Goal: Information Seeking & Learning: Learn about a topic

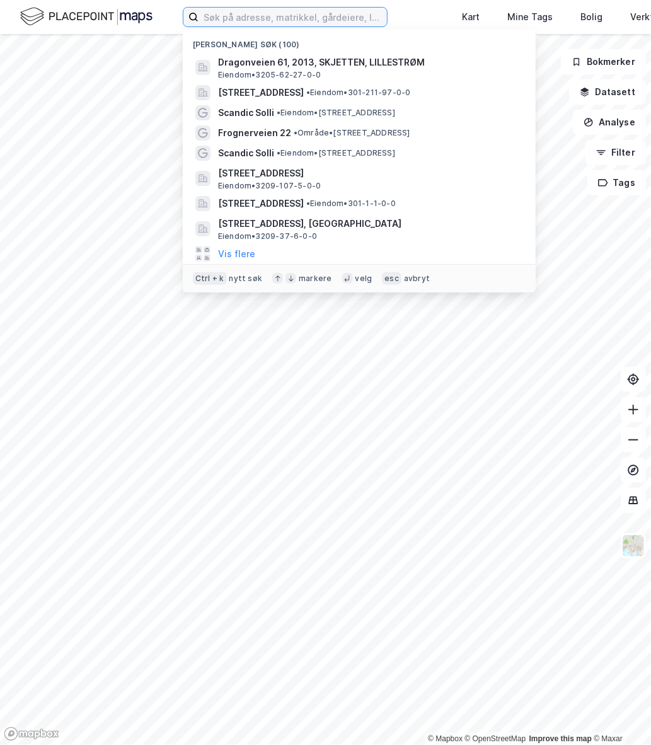
click at [244, 18] on input at bounding box center [293, 17] width 188 height 19
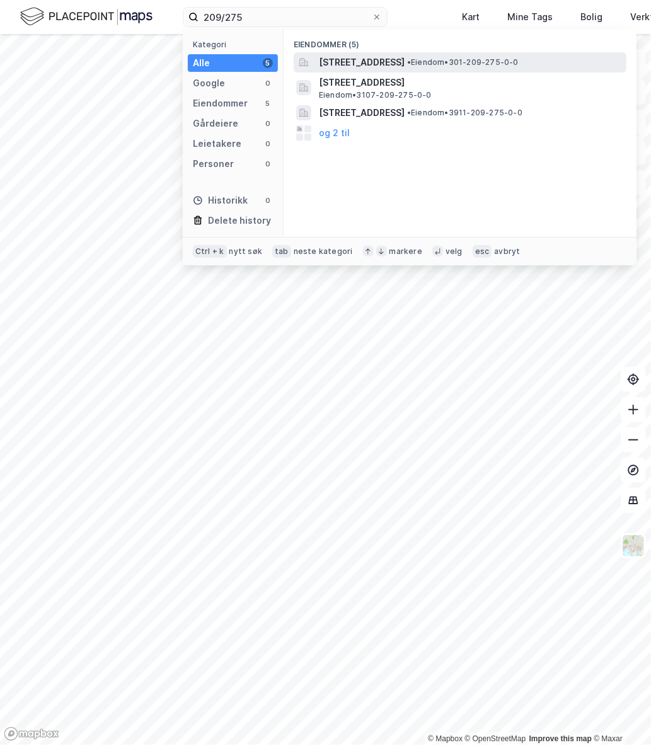
click at [519, 62] on span "• Eiendom • 301-209-275-0-0" at bounding box center [463, 62] width 112 height 10
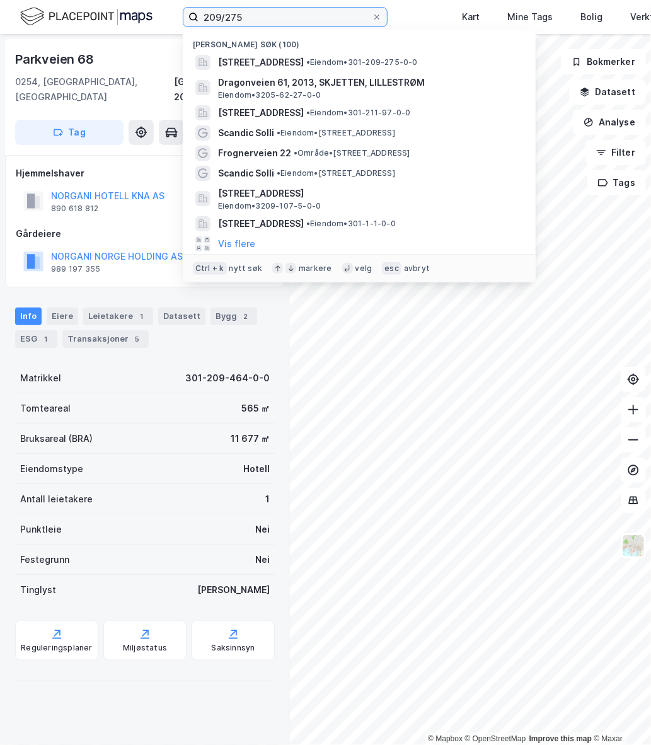
click at [229, 16] on input "209/275" at bounding box center [285, 17] width 173 height 19
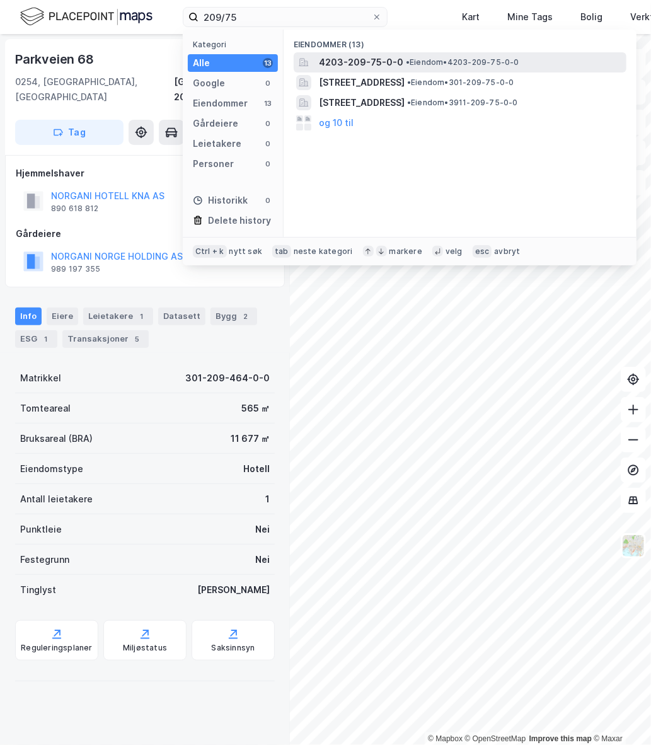
click at [406, 67] on span "• Eiendom • 4203-209-75-0-0" at bounding box center [462, 62] width 113 height 10
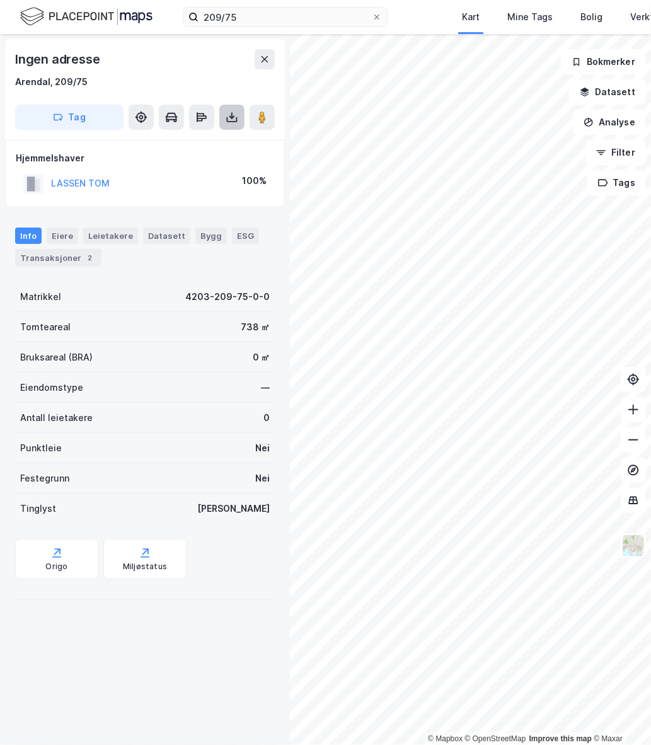
click at [234, 125] on button at bounding box center [231, 117] width 25 height 25
click at [186, 141] on div "Last ned grunnbok" at bounding box center [169, 142] width 73 height 10
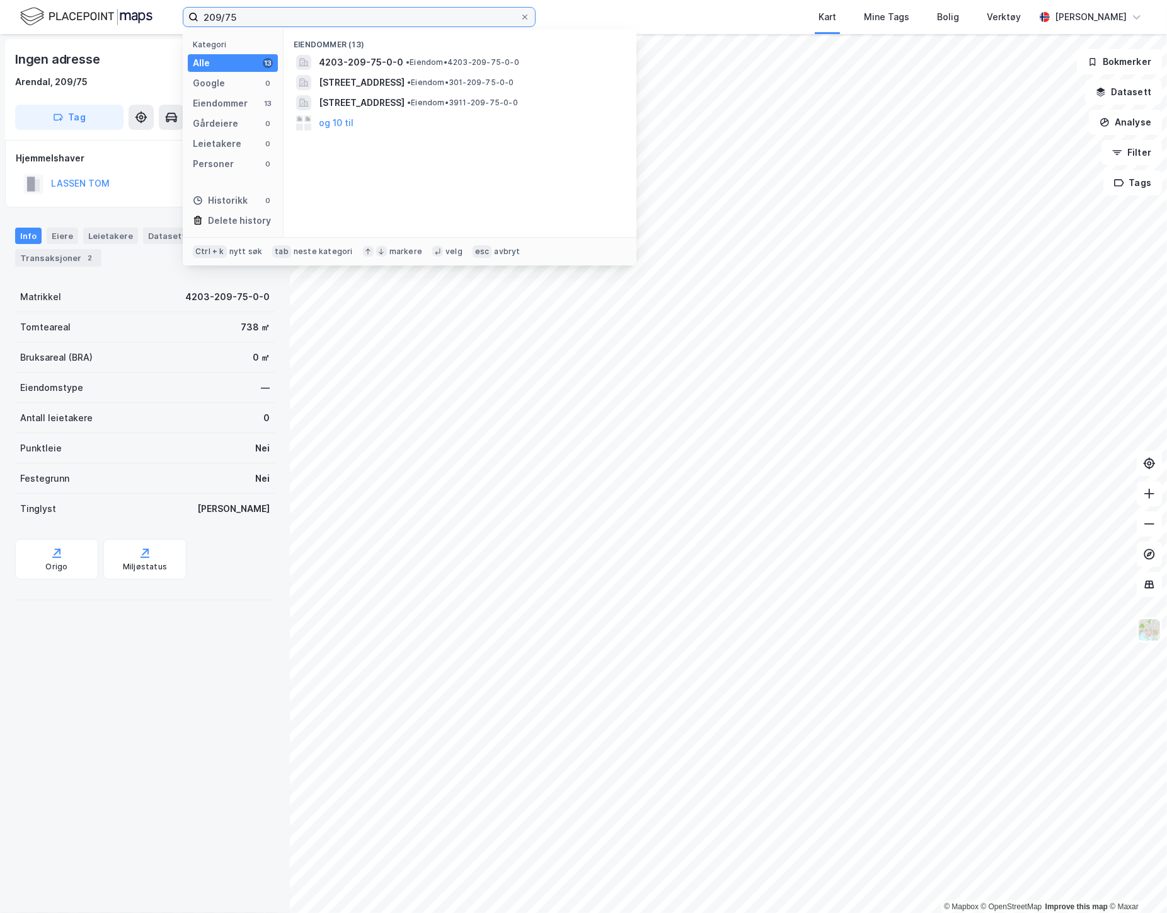
drag, startPoint x: 235, startPoint y: 17, endPoint x: 142, endPoint y: 27, distance: 93.8
click at [142, 27] on div "209/75 Kategori Alle 13 Google 0 Eiendommer 13 Gårdeiere 0 Leietakere 0 Persone…" at bounding box center [583, 17] width 1167 height 34
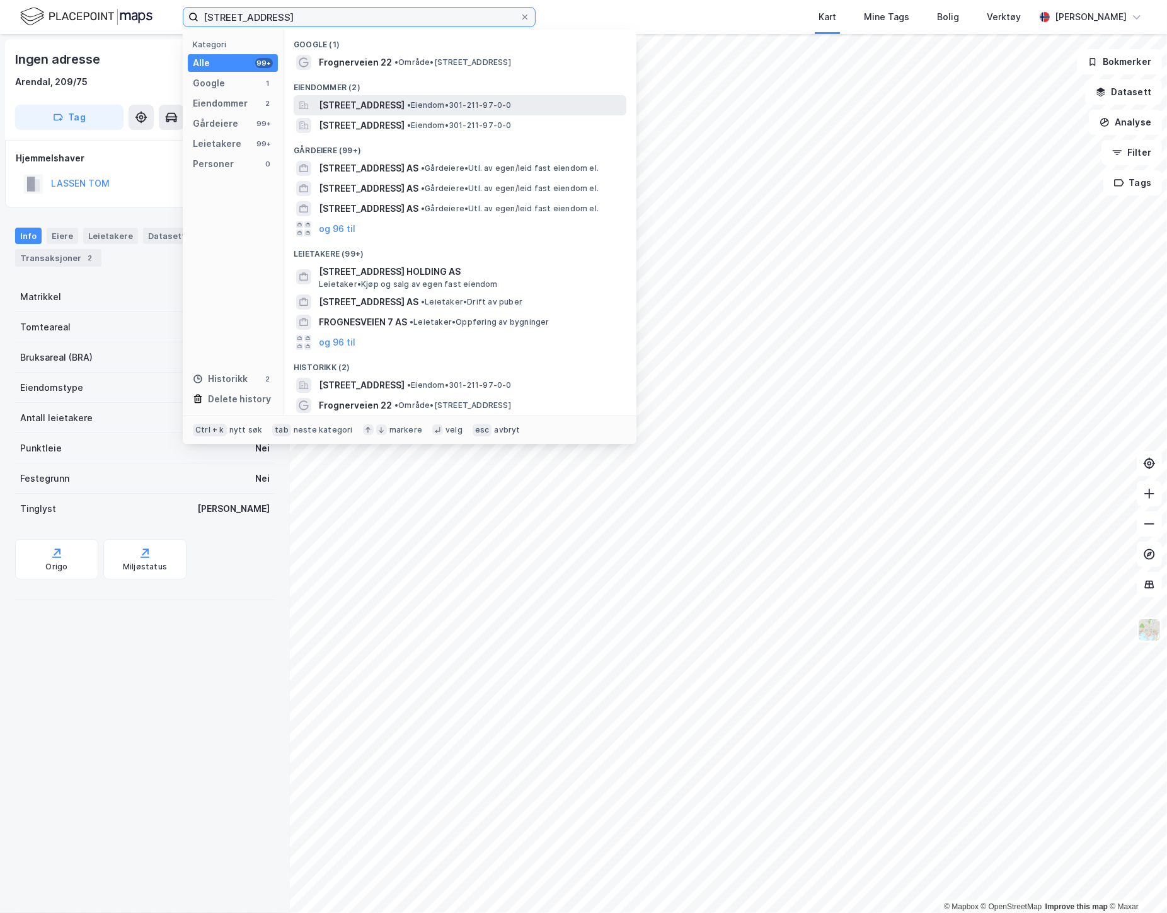
type input "[STREET_ADDRESS]"
click at [405, 104] on span "[STREET_ADDRESS]" at bounding box center [362, 105] width 86 height 15
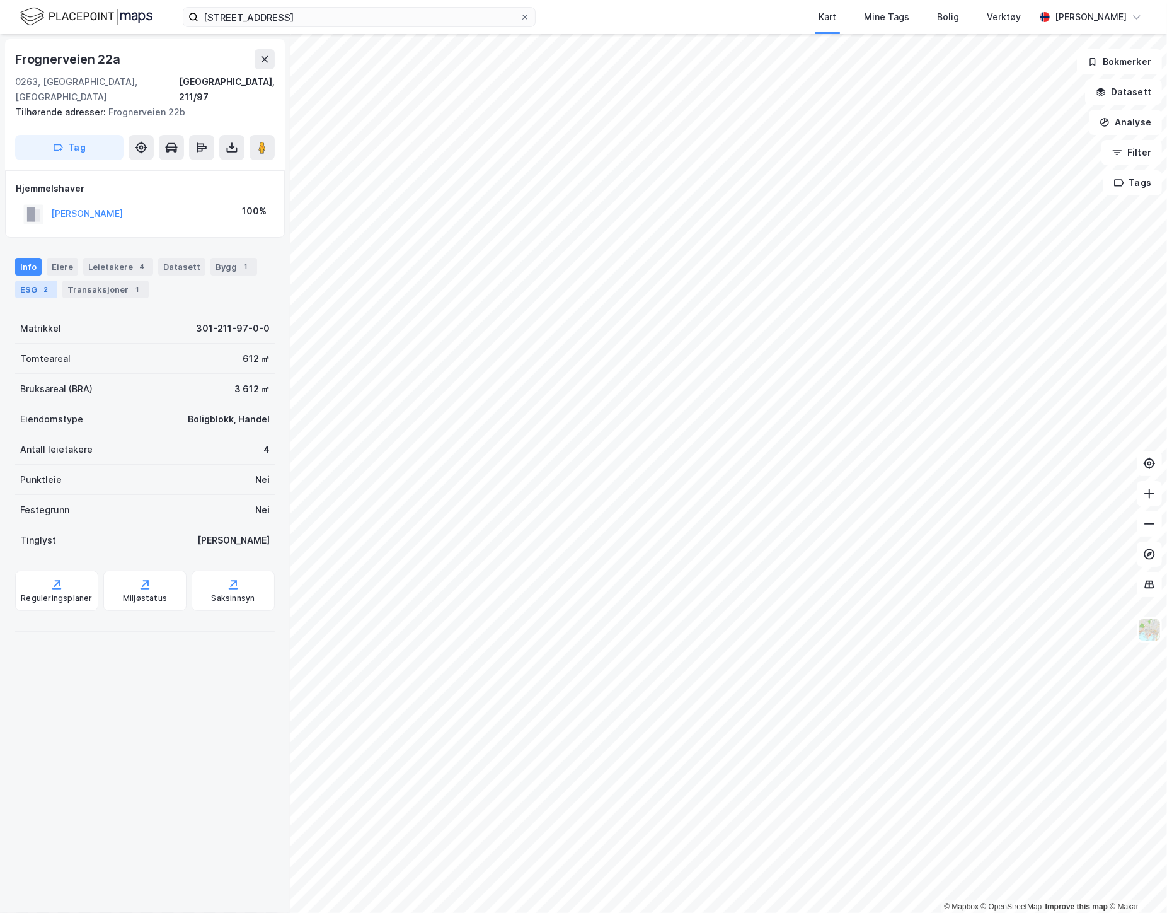
click at [45, 283] on div "2" at bounding box center [46, 289] width 13 height 13
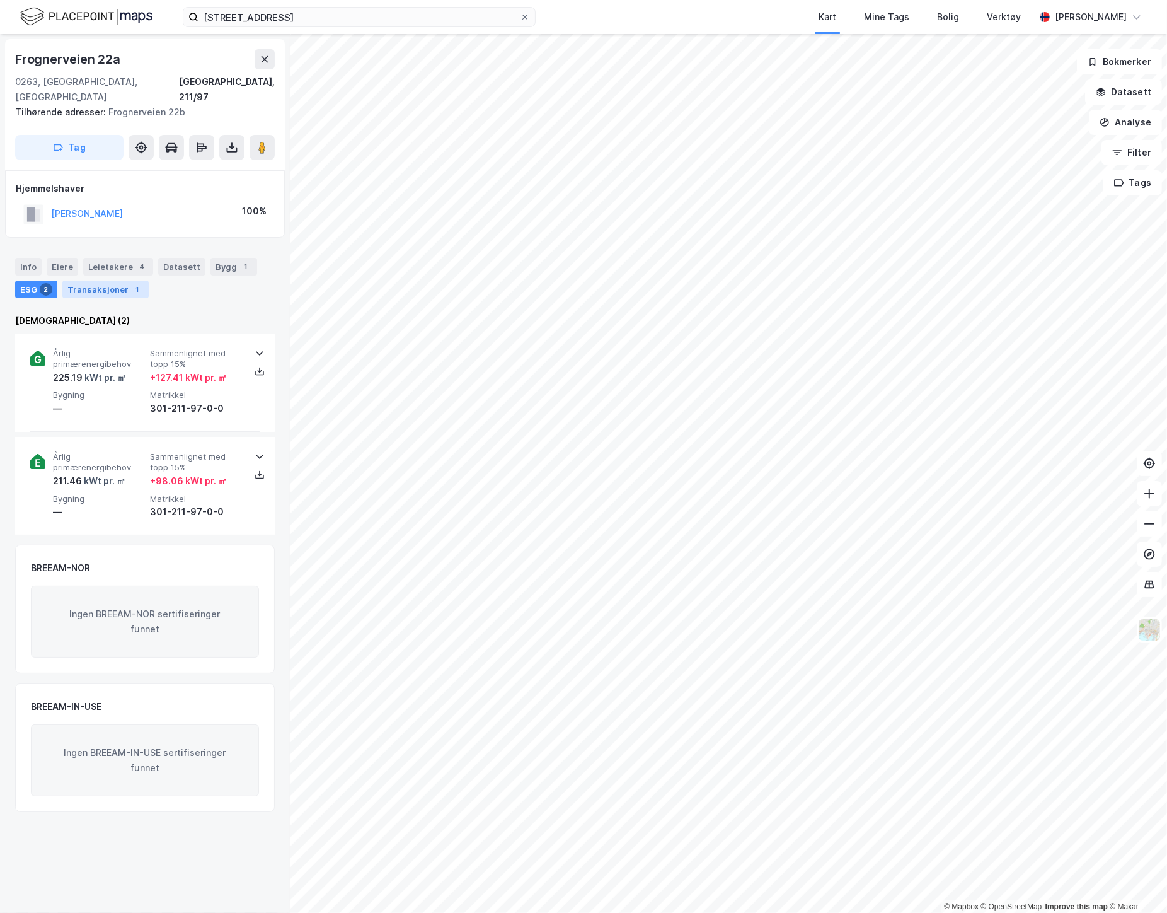
click at [93, 280] on div "Transaksjoner 1" at bounding box center [105, 289] width 86 height 18
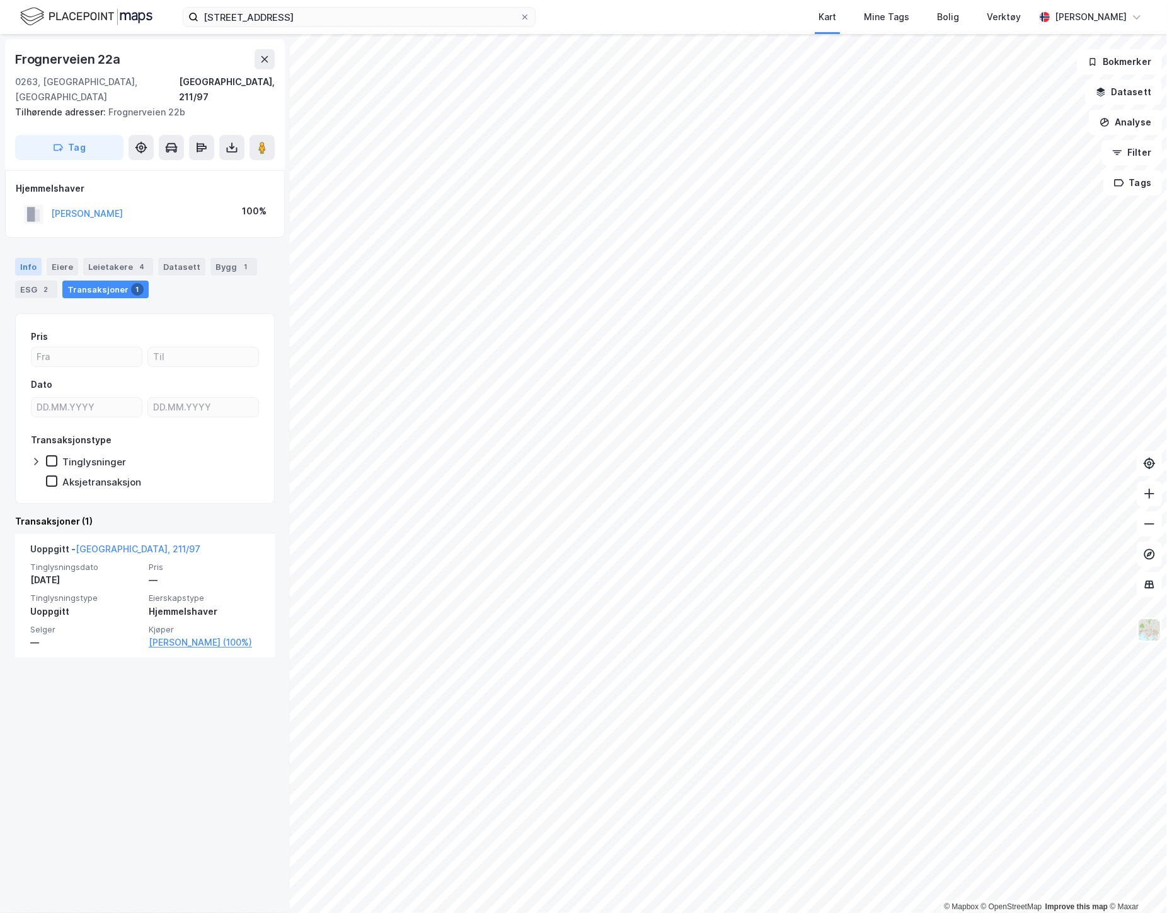
click at [19, 258] on div "Info" at bounding box center [28, 267] width 26 height 18
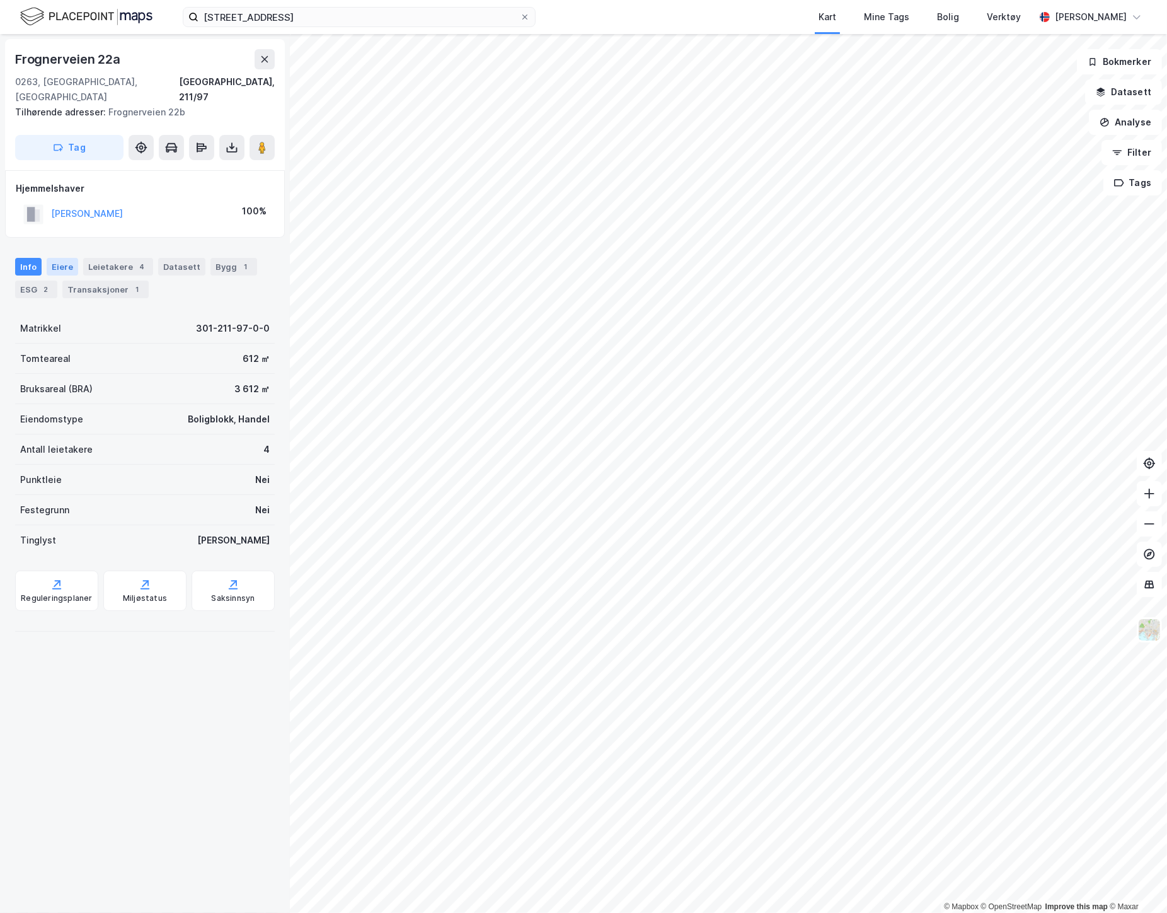
click at [58, 258] on div "Eiere" at bounding box center [63, 267] width 32 height 18
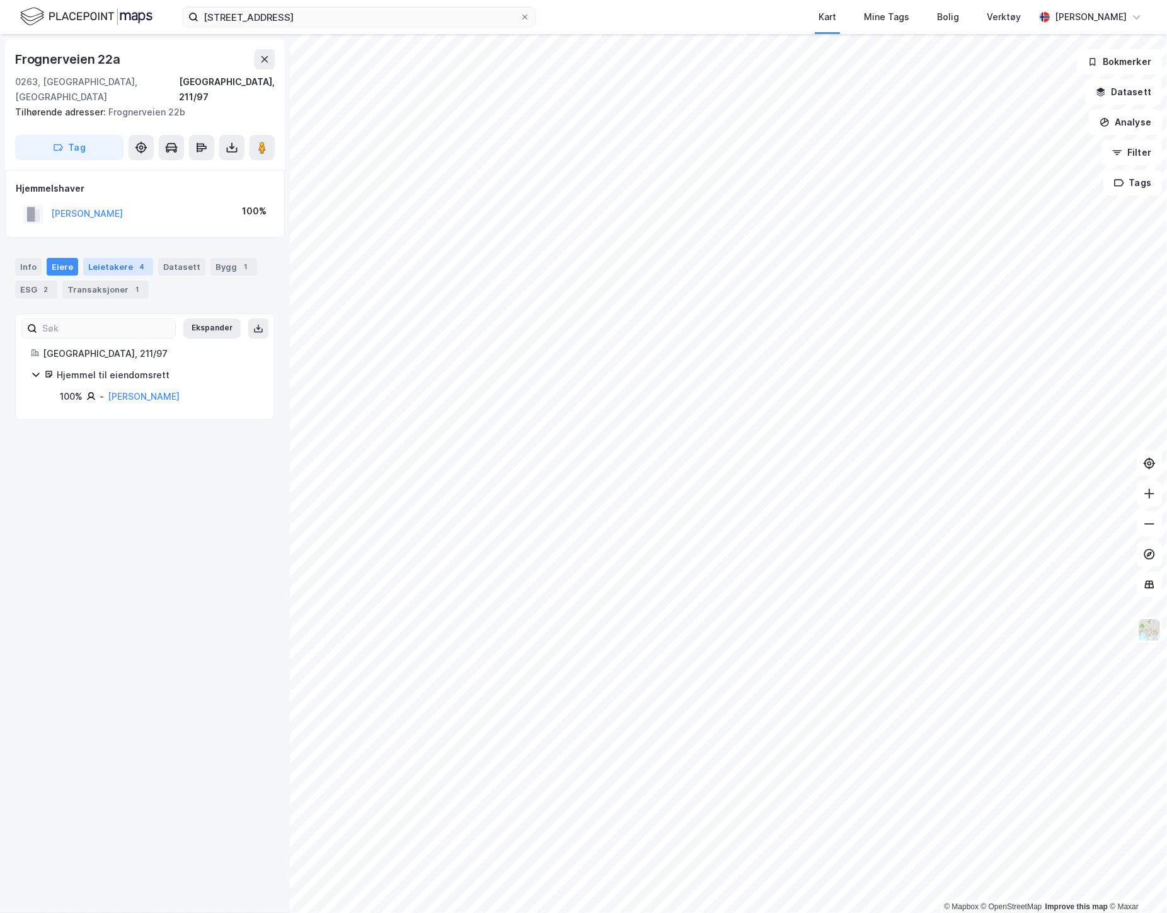
click at [103, 258] on div "Leietakere 4" at bounding box center [118, 267] width 70 height 18
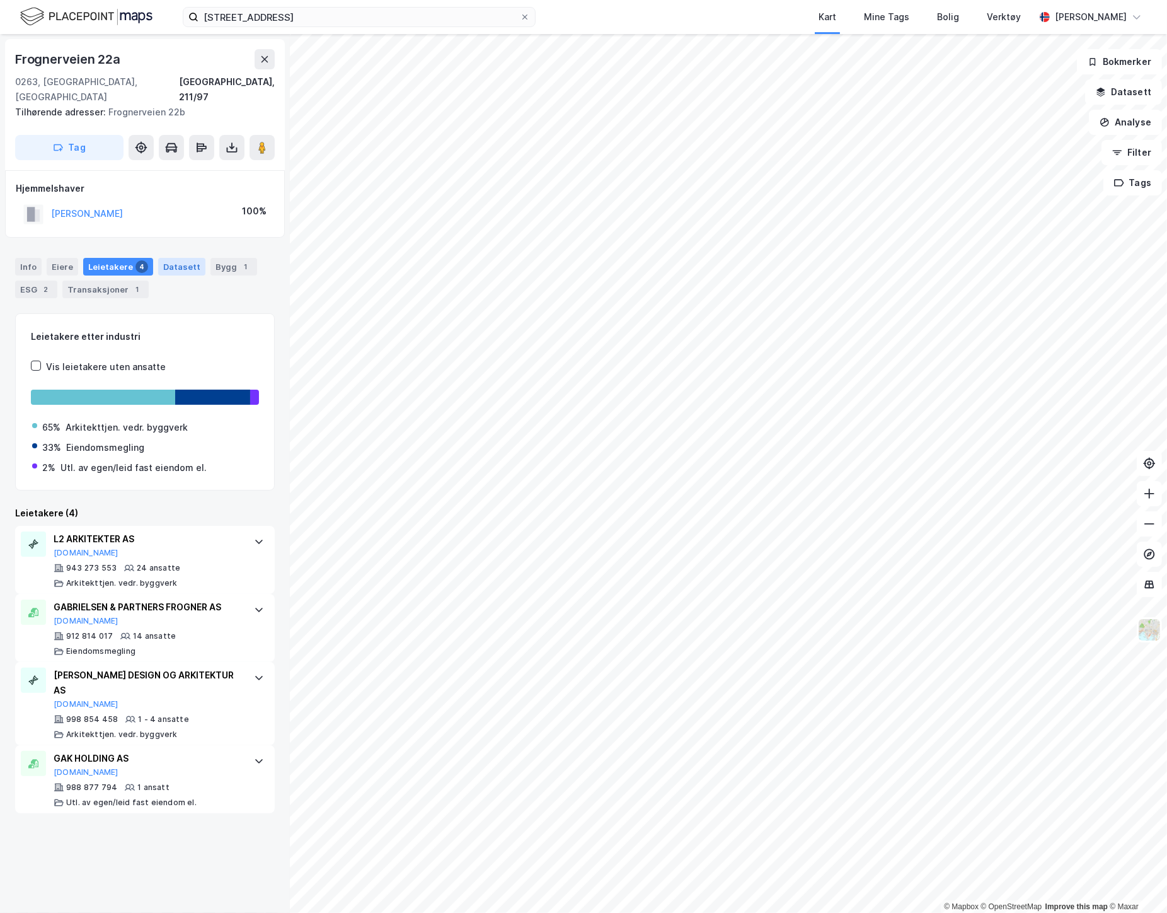
click at [183, 258] on div "Datasett" at bounding box center [181, 267] width 47 height 18
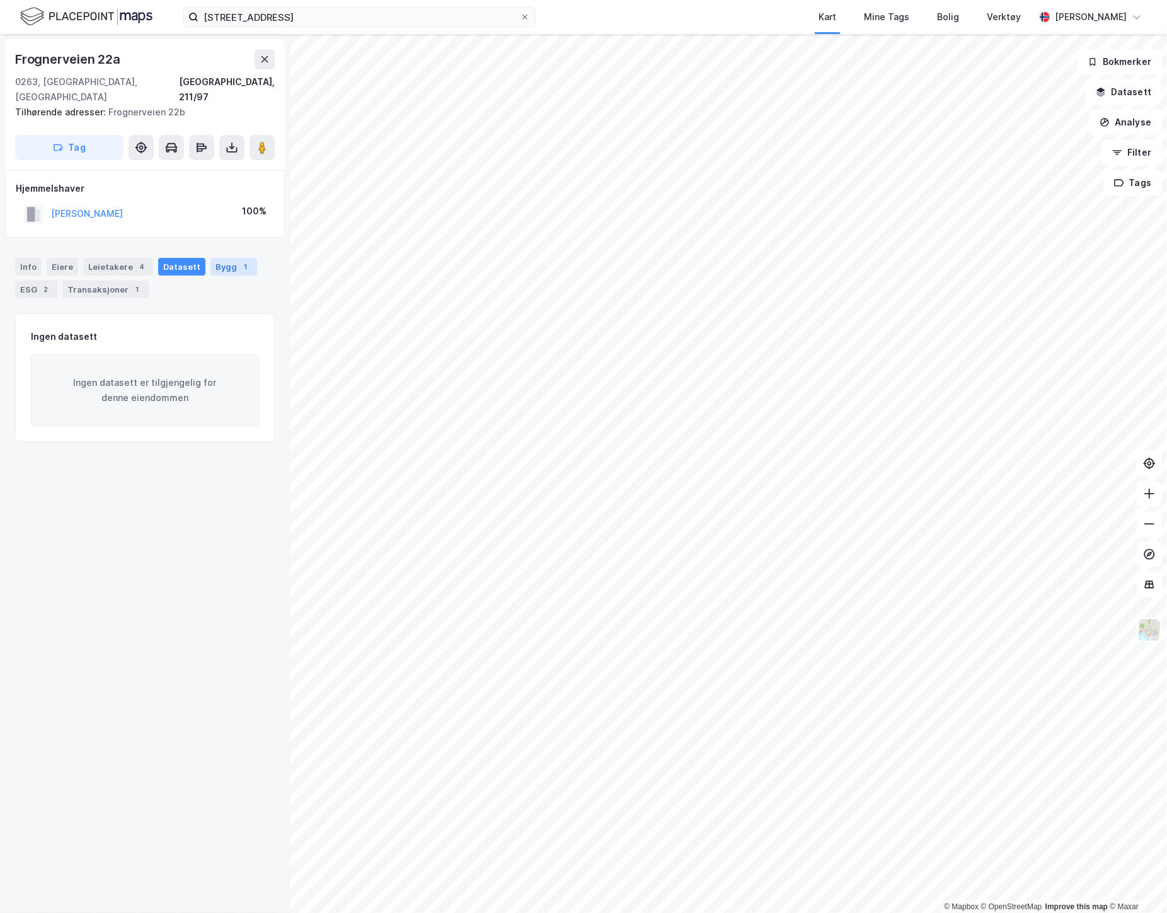
click at [227, 258] on div "Bygg 1" at bounding box center [233, 267] width 47 height 18
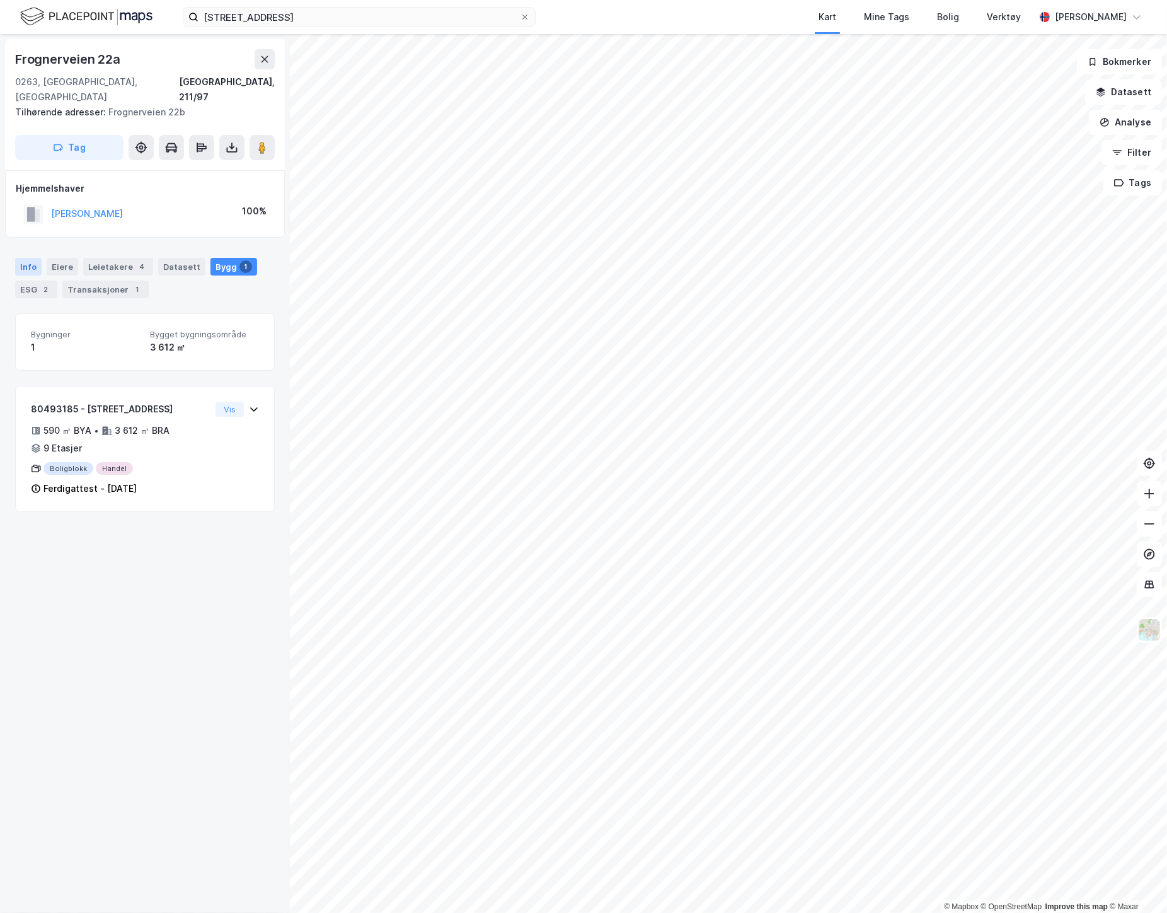
click at [30, 258] on div "Info" at bounding box center [28, 267] width 26 height 18
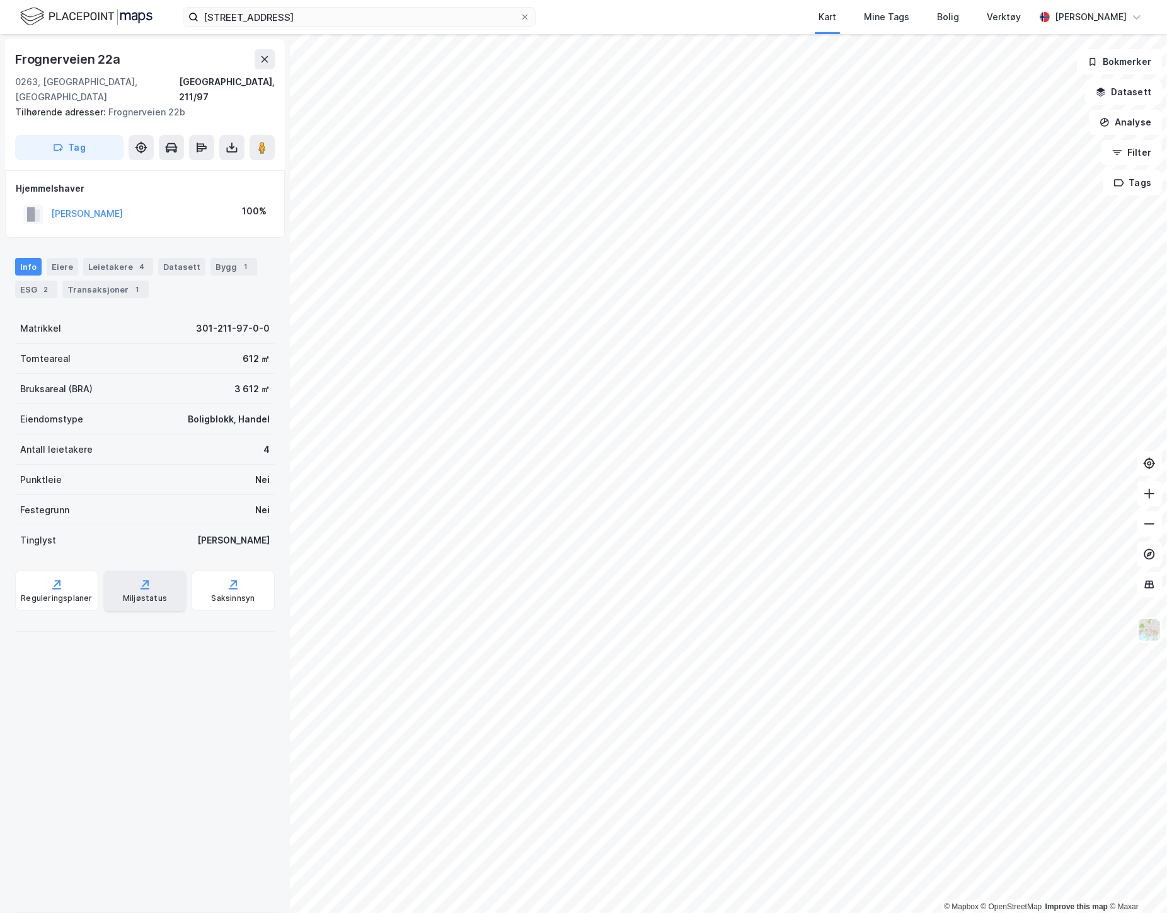
click at [158, 572] on div "Miljøstatus" at bounding box center [144, 590] width 83 height 40
